Goal: Task Accomplishment & Management: Manage account settings

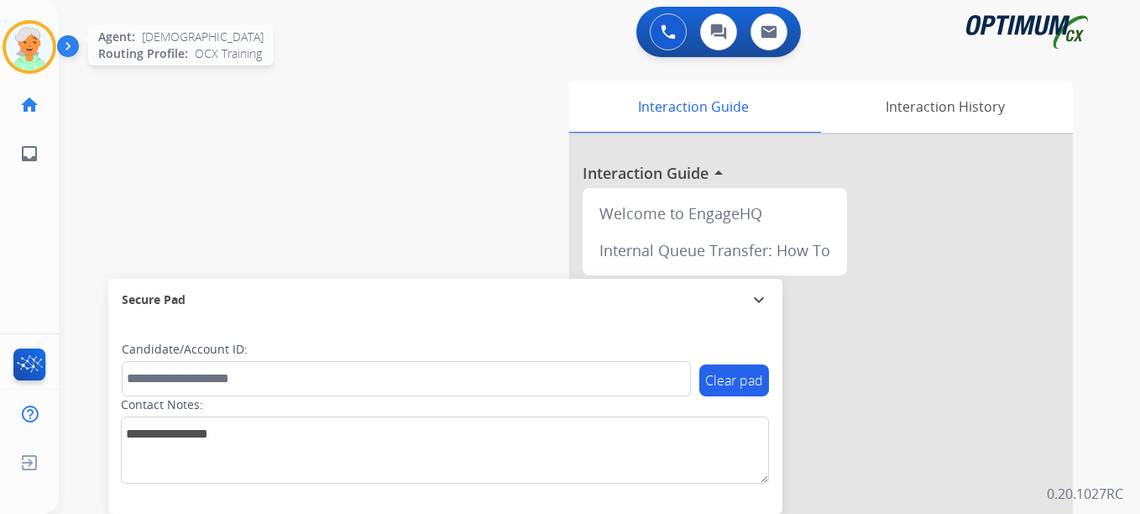
click at [20, 49] on img at bounding box center [29, 46] width 47 height 47
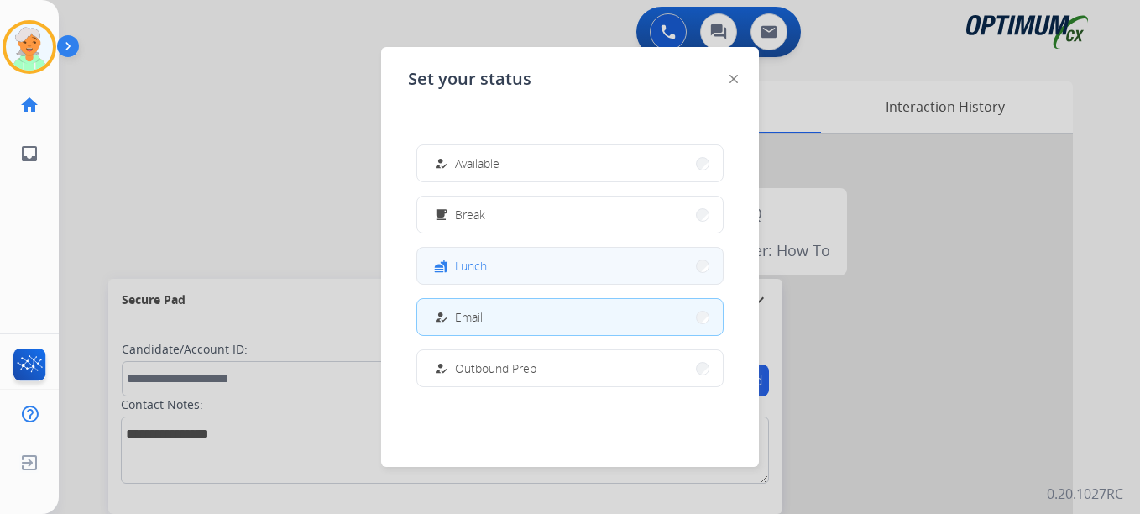
click at [456, 272] on div "fastfood Lunch" at bounding box center [458, 266] width 56 height 20
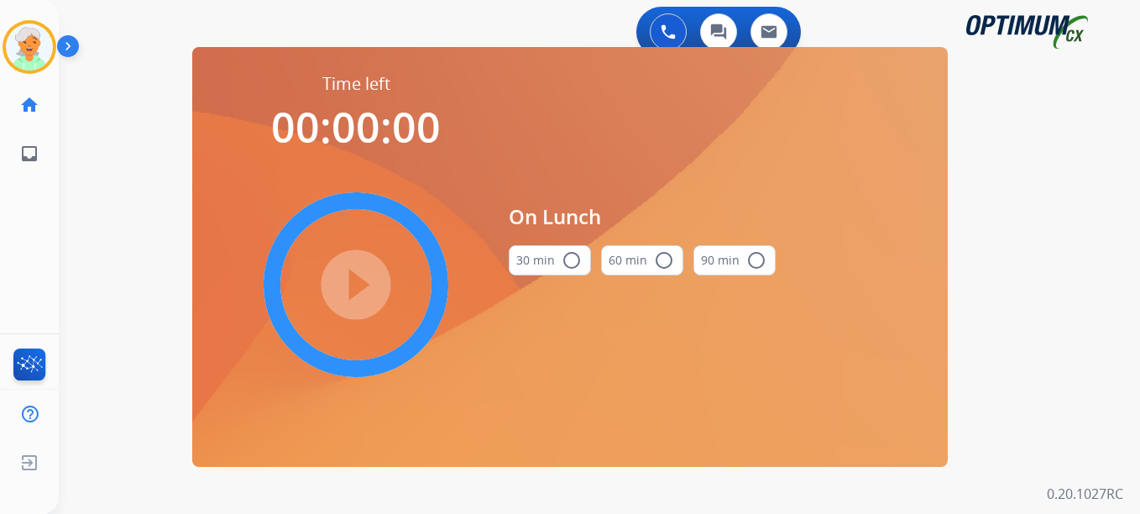
click at [576, 262] on mat-icon "radio_button_unchecked" at bounding box center [571, 260] width 20 height 20
click at [366, 284] on mat-icon "play_circle_filled" at bounding box center [356, 284] width 20 height 20
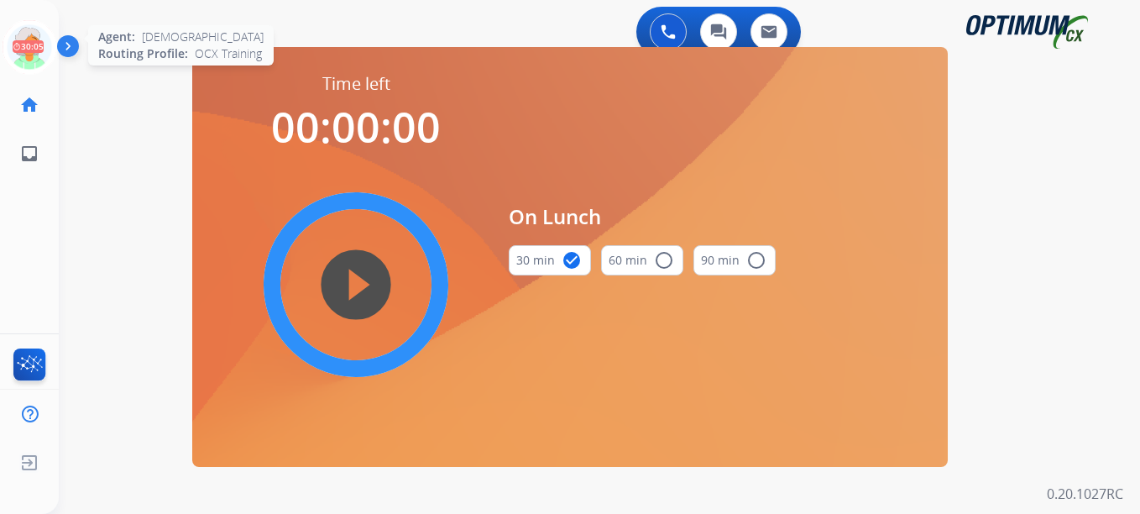
click at [43, 52] on icon at bounding box center [30, 47] width 55 height 55
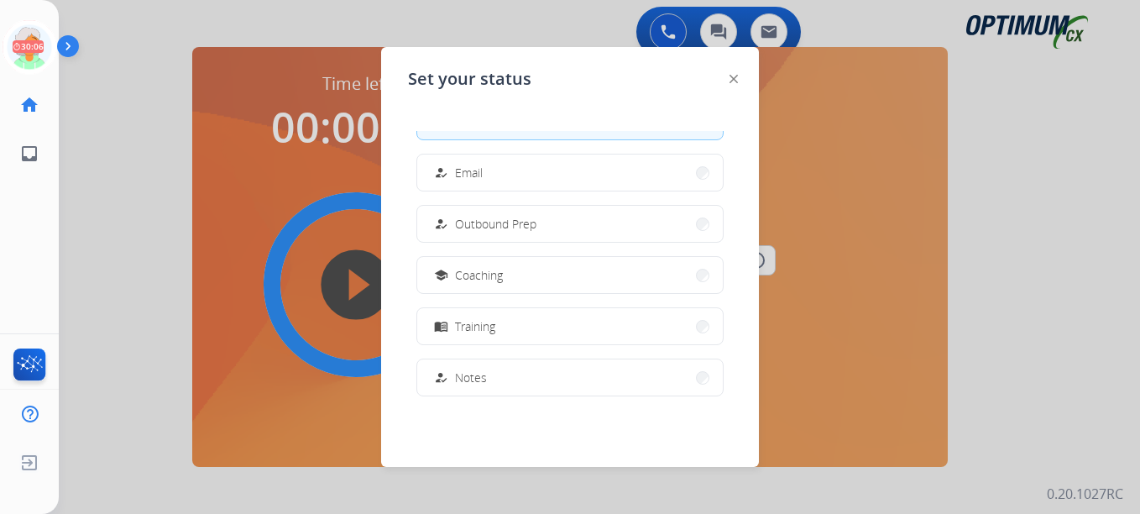
scroll to position [419, 0]
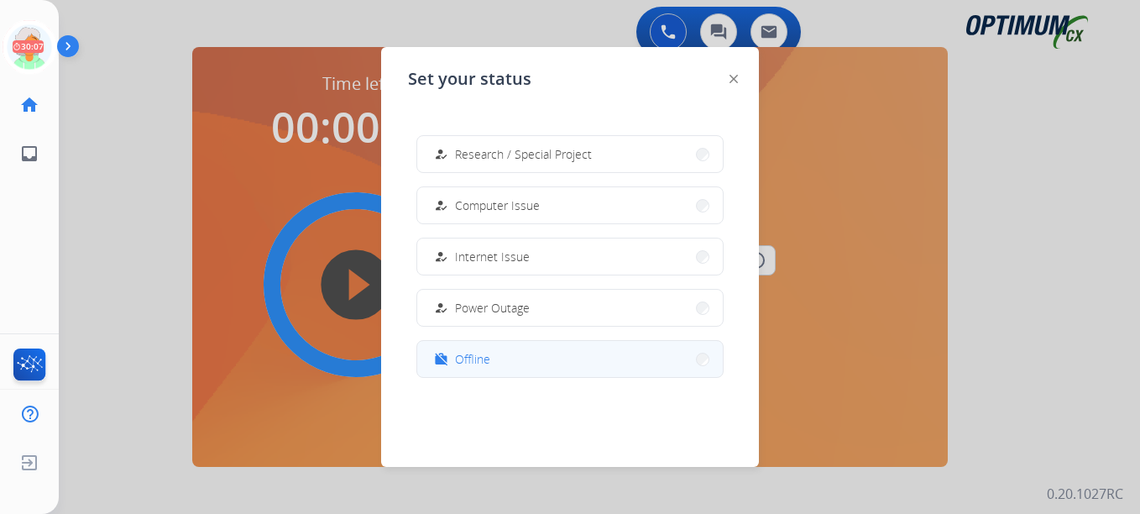
click at [487, 368] on div "work_off Offline" at bounding box center [460, 359] width 60 height 20
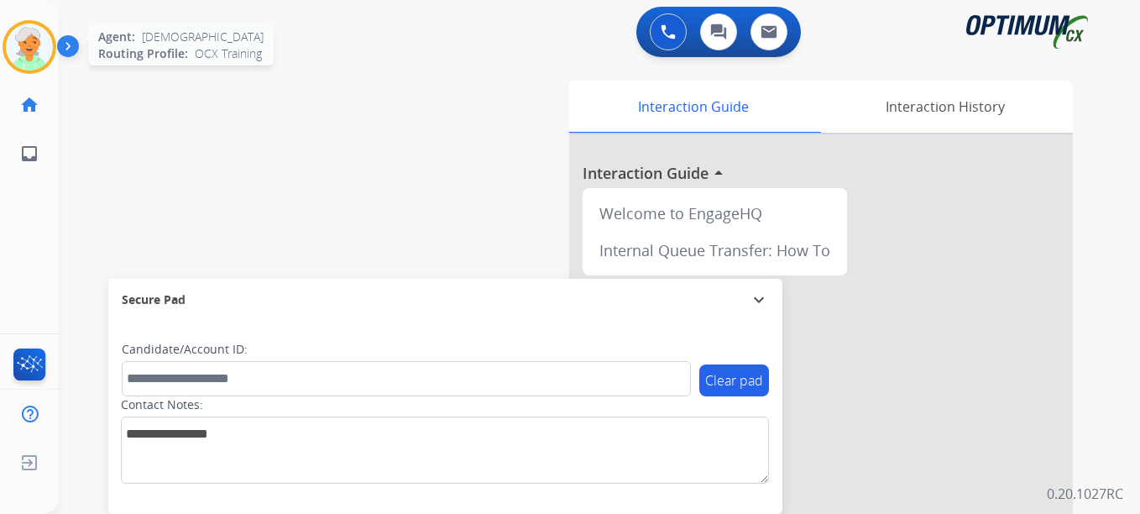
click at [31, 55] on img at bounding box center [29, 46] width 47 height 47
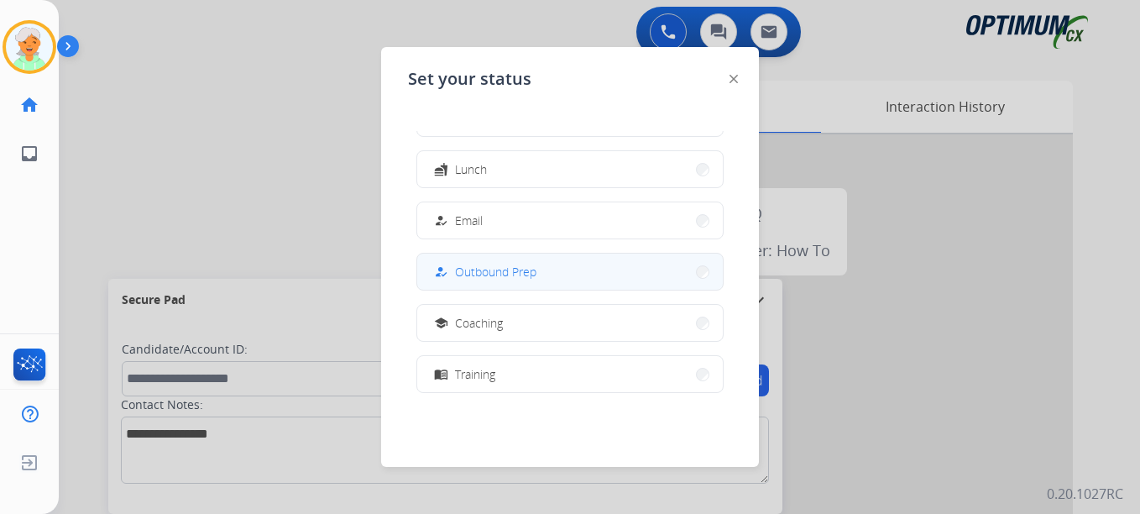
scroll to position [0, 0]
click at [514, 268] on button "fastfood Lunch" at bounding box center [569, 266] width 305 height 36
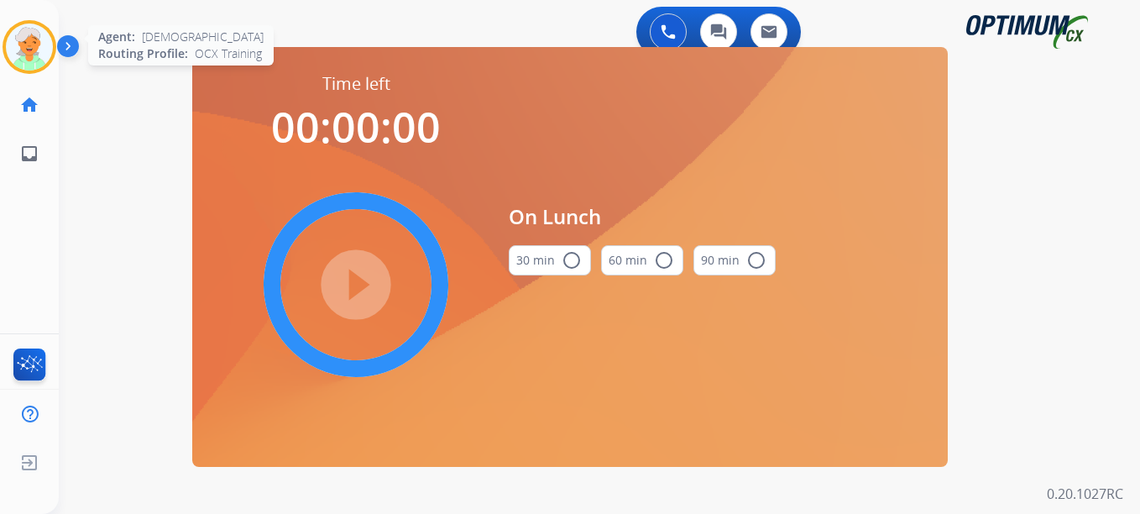
click at [7, 39] on img at bounding box center [29, 46] width 47 height 47
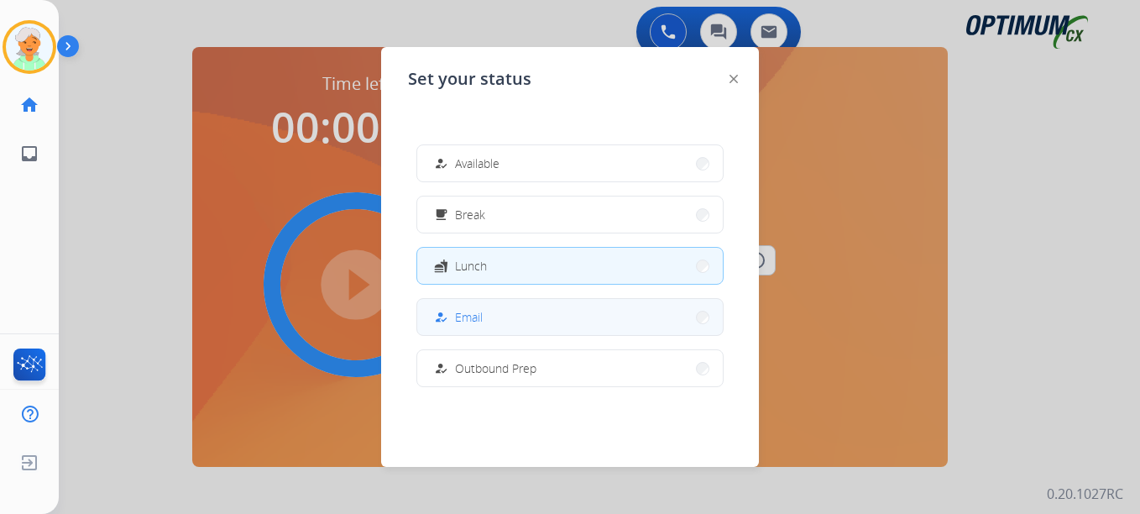
click at [509, 312] on button "how_to_reg Email" at bounding box center [569, 317] width 305 height 36
